Goal: Information Seeking & Learning: Check status

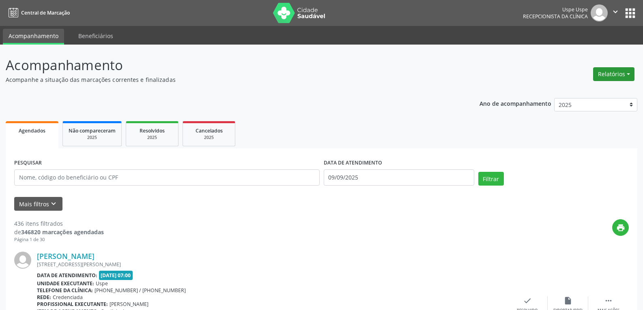
click at [621, 73] on button "Relatórios" at bounding box center [613, 74] width 41 height 14
click at [573, 89] on link "Agendamentos" at bounding box center [590, 91] width 87 height 11
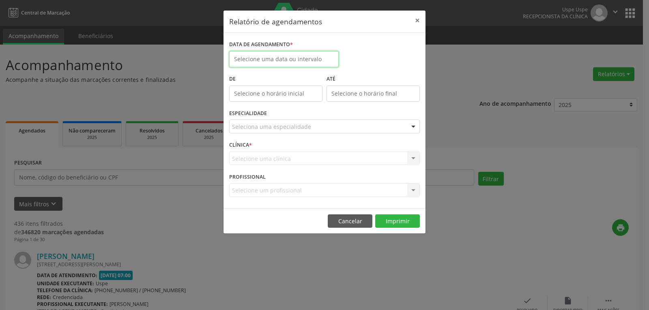
click at [302, 58] on input "text" at bounding box center [283, 59] width 109 height 16
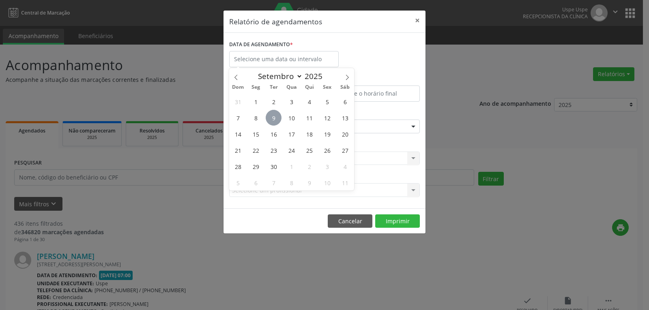
click at [273, 118] on span "9" at bounding box center [274, 118] width 16 height 16
type input "09/09/2025"
click at [273, 118] on span "9" at bounding box center [274, 118] width 16 height 16
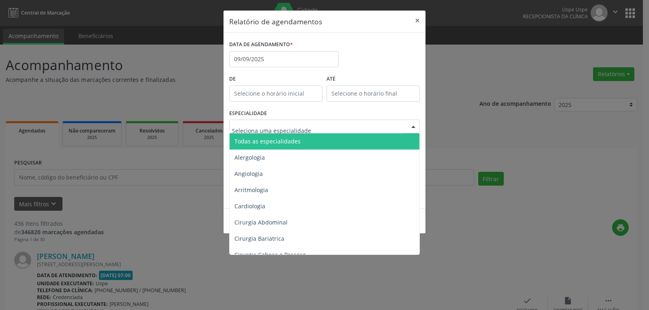
click at [411, 126] on div at bounding box center [413, 127] width 12 height 14
click at [363, 127] on input "text" at bounding box center [317, 130] width 171 height 16
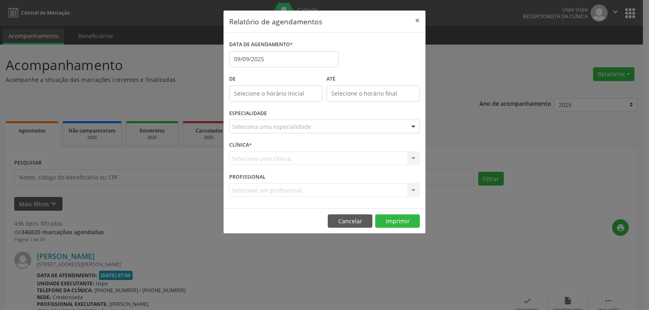
click at [408, 129] on div at bounding box center [413, 127] width 12 height 14
click at [340, 192] on div "Selecione um profissional Nenhum resultado encontrado para: " " Não há nenhuma …" at bounding box center [324, 190] width 191 height 14
click at [409, 188] on div "Selecione um profissional Nenhum resultado encontrado para: " " Não há nenhuma …" at bounding box center [324, 190] width 191 height 14
click at [408, 127] on div at bounding box center [413, 127] width 12 height 14
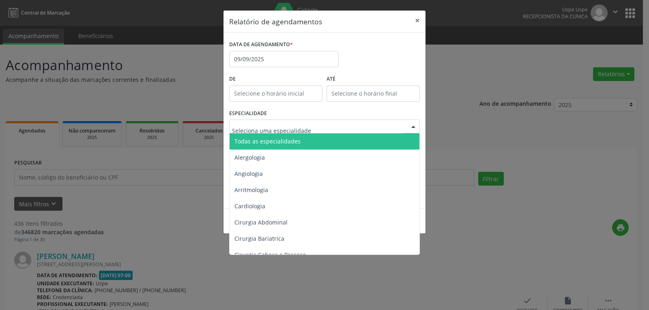
click at [297, 144] on span "Todas as especialidades" at bounding box center [267, 141] width 66 height 8
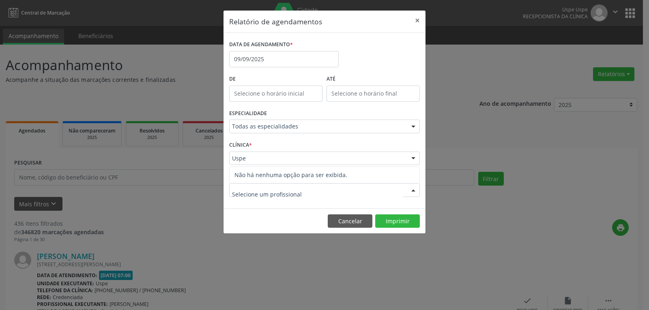
click at [412, 191] on div at bounding box center [413, 191] width 12 height 14
click at [298, 195] on input "text" at bounding box center [317, 194] width 171 height 16
type input "[PERSON_NAME]"
click at [396, 220] on button "Imprimir" at bounding box center [397, 222] width 45 height 14
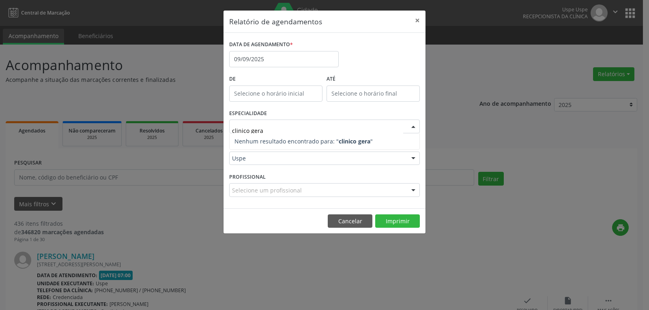
type input "clinico geral"
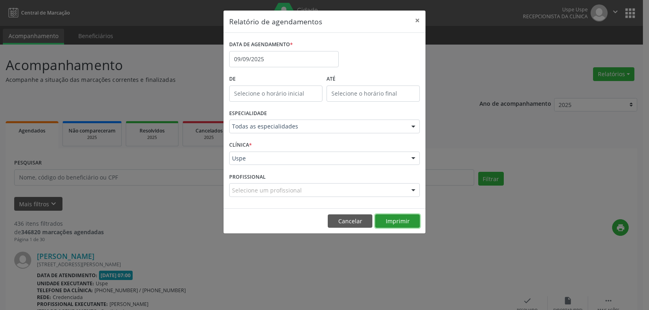
click at [397, 219] on div "Relatório de agendamentos × DATA DE AGENDAMENTO * [DATE] De ATÉ ESPECIALIDADE T…" at bounding box center [324, 122] width 203 height 224
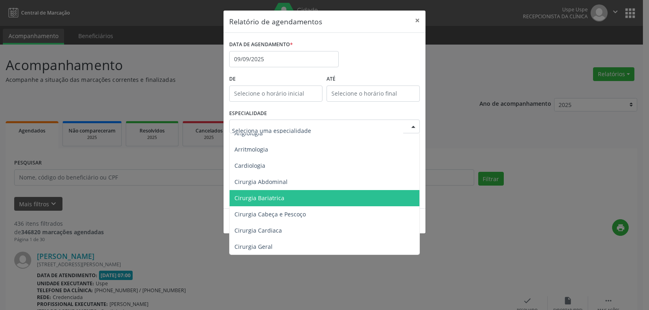
scroll to position [81, 0]
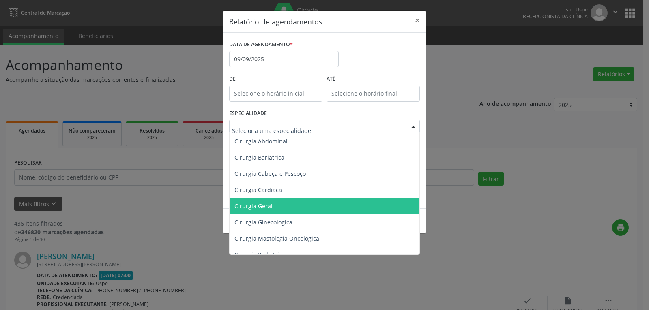
click at [273, 208] on span "Cirurgia Geral" at bounding box center [325, 206] width 191 height 16
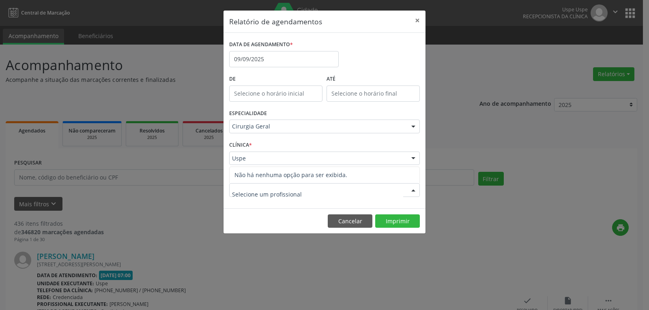
click at [287, 195] on div at bounding box center [324, 190] width 191 height 14
type input "[PERSON_NAME]"
click at [398, 223] on button "Imprimir" at bounding box center [397, 222] width 45 height 14
